Goal: Browse casually

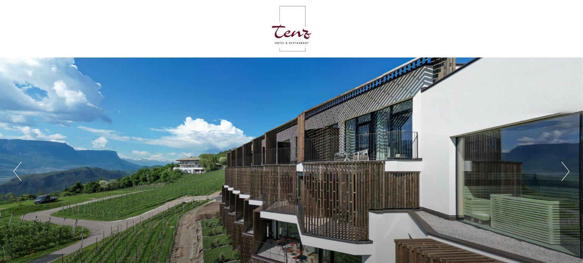
click at [566, 171] on button "Next" at bounding box center [566, 171] width 8 height 19
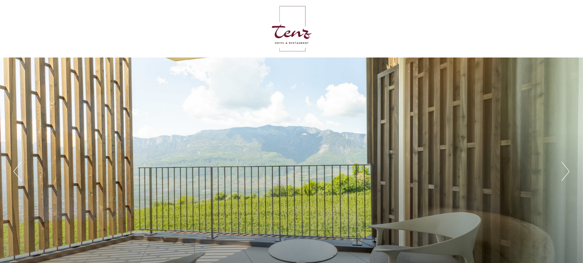
click at [567, 170] on button "Next" at bounding box center [566, 171] width 8 height 19
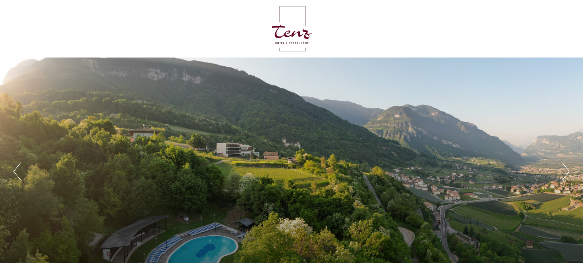
click at [566, 167] on button "Next" at bounding box center [566, 171] width 8 height 19
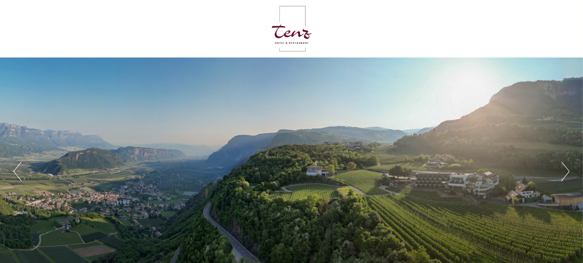
click at [566, 167] on button "Next" at bounding box center [566, 171] width 8 height 19
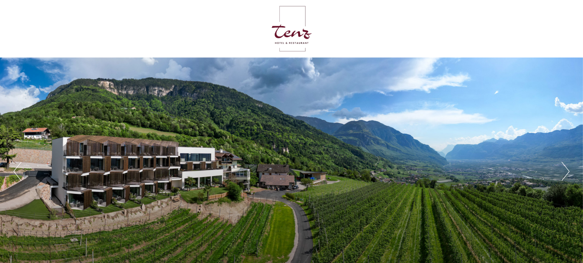
click at [566, 167] on button "Next" at bounding box center [566, 171] width 8 height 19
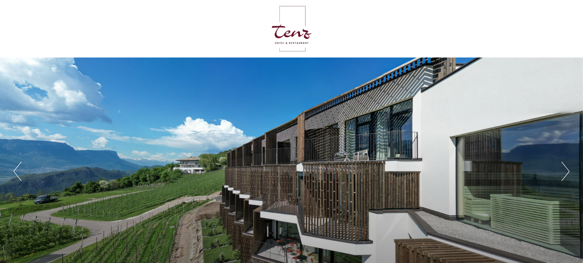
click at [566, 167] on button "Next" at bounding box center [566, 171] width 8 height 19
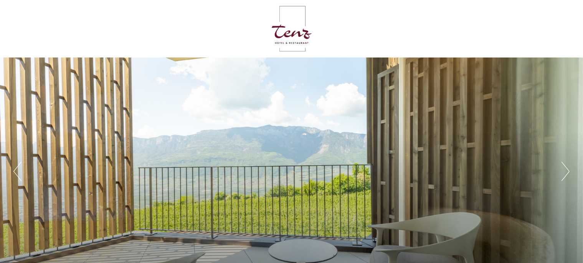
click at [563, 167] on button "Next" at bounding box center [566, 171] width 8 height 19
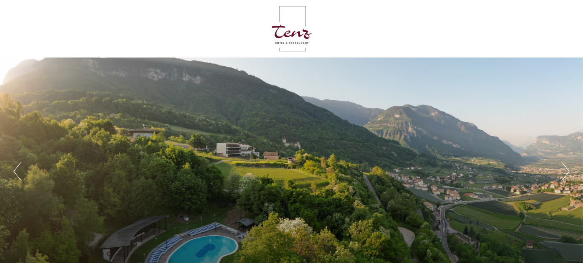
click at [563, 167] on button "Next" at bounding box center [566, 171] width 8 height 19
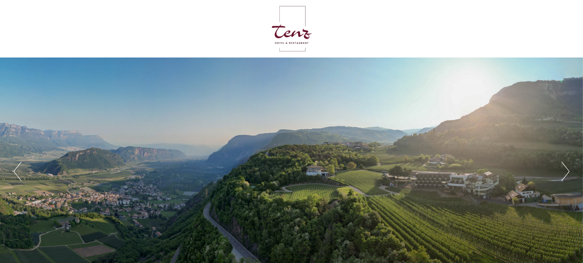
click at [562, 167] on button "Next" at bounding box center [566, 171] width 8 height 19
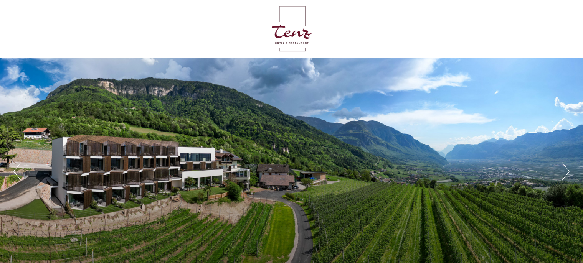
click at [562, 167] on button "Next" at bounding box center [566, 171] width 8 height 19
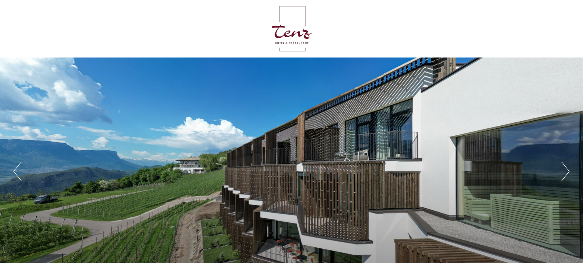
click at [562, 167] on button "Next" at bounding box center [566, 171] width 8 height 19
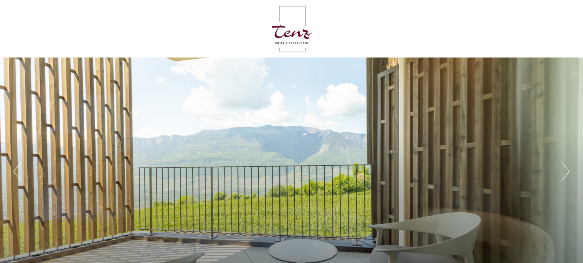
click at [562, 167] on button "Next" at bounding box center [566, 171] width 8 height 19
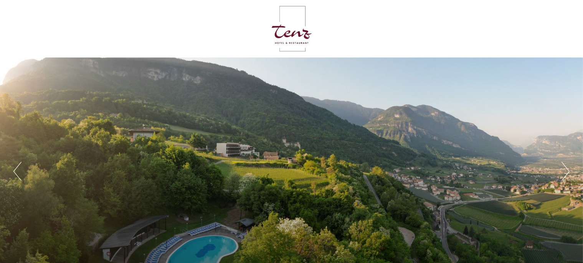
click at [558, 167] on div "Previous Next 1 2 3 4 5" at bounding box center [291, 172] width 583 height 228
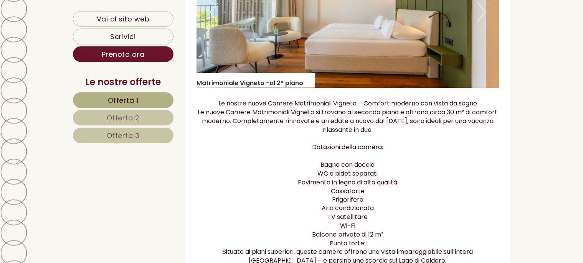
scroll to position [1216, 0]
